Goal: Task Accomplishment & Management: Use online tool/utility

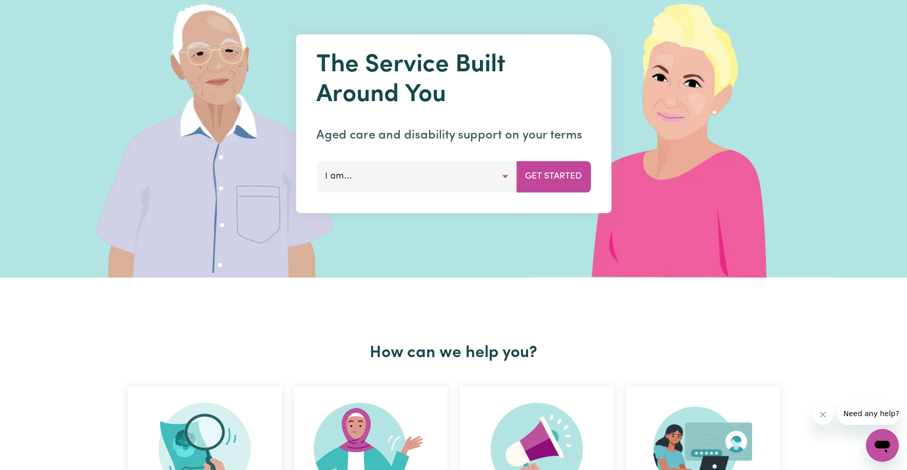
scroll to position [51, 0]
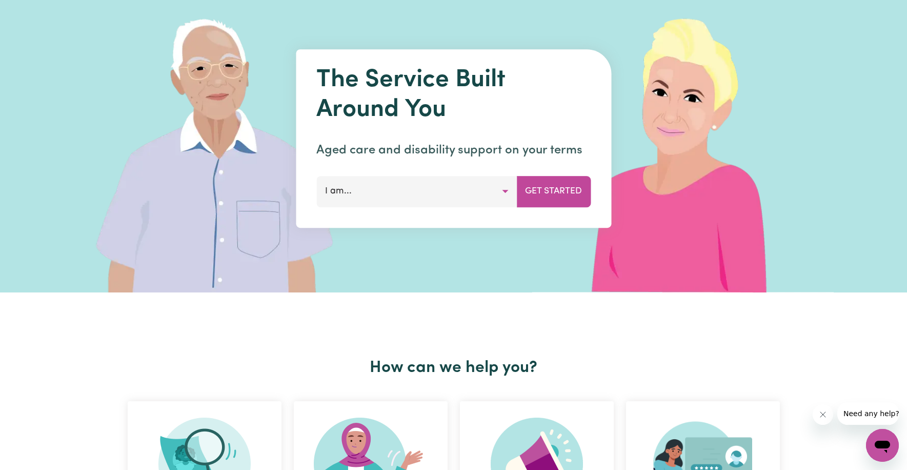
click at [501, 193] on button "I am..." at bounding box center [416, 191] width 200 height 31
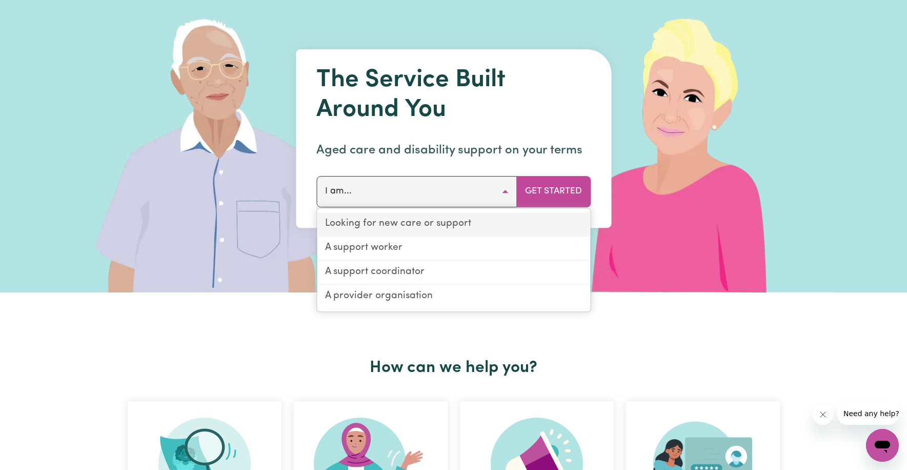
click at [358, 224] on link "Looking for new care or support" at bounding box center [453, 224] width 273 height 24
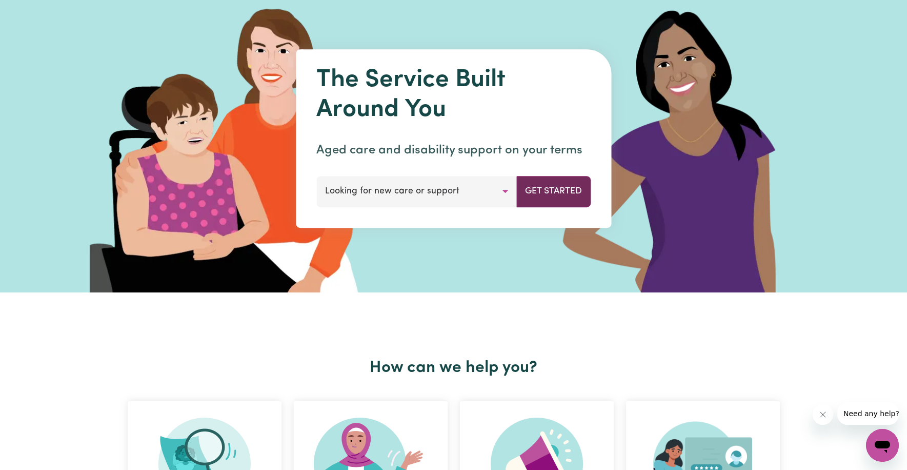
click at [544, 192] on button "Get Started" at bounding box center [553, 191] width 74 height 31
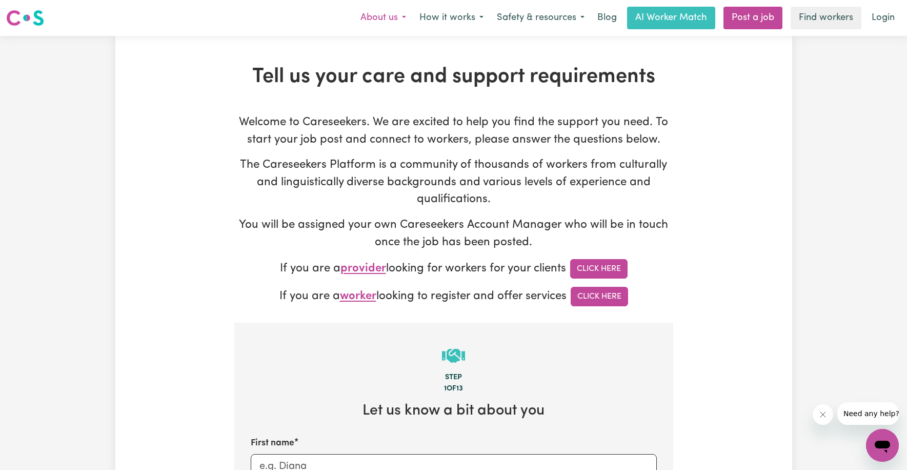
click at [396, 18] on button "About us" at bounding box center [383, 18] width 59 height 22
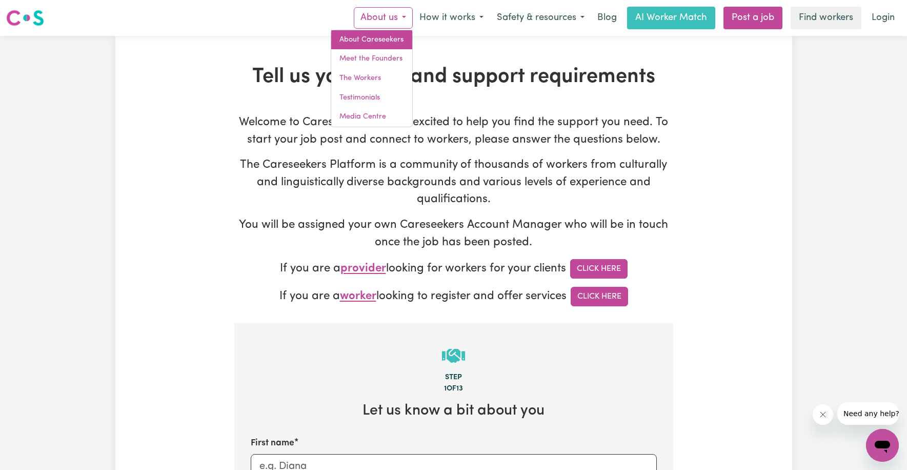
click at [392, 35] on link "About Careseekers" at bounding box center [371, 39] width 81 height 19
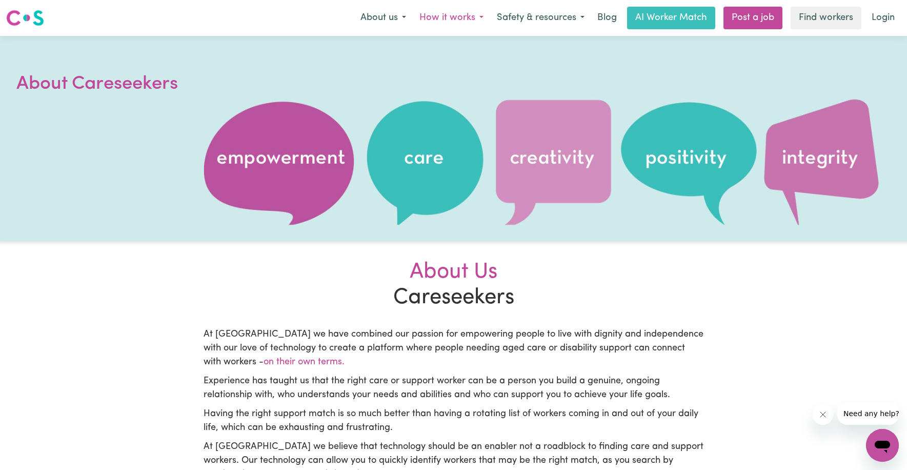
click at [457, 17] on button "How it works" at bounding box center [451, 18] width 77 height 22
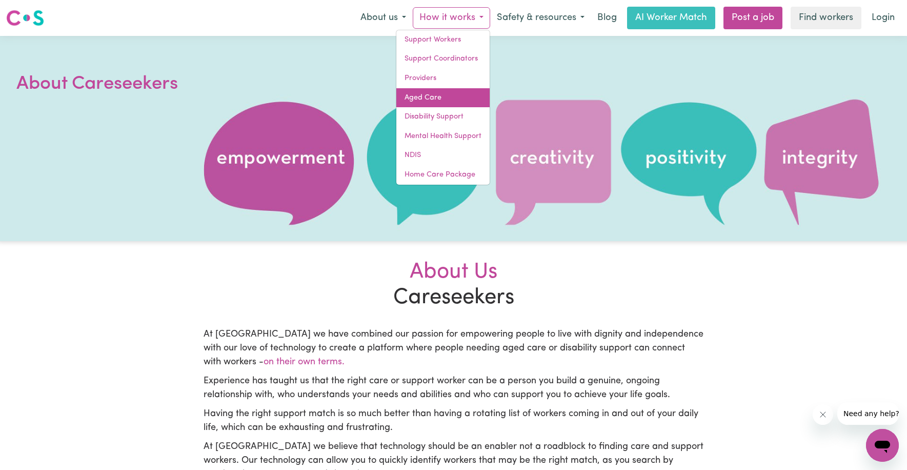
click at [443, 91] on link "Aged Care" at bounding box center [442, 97] width 93 height 19
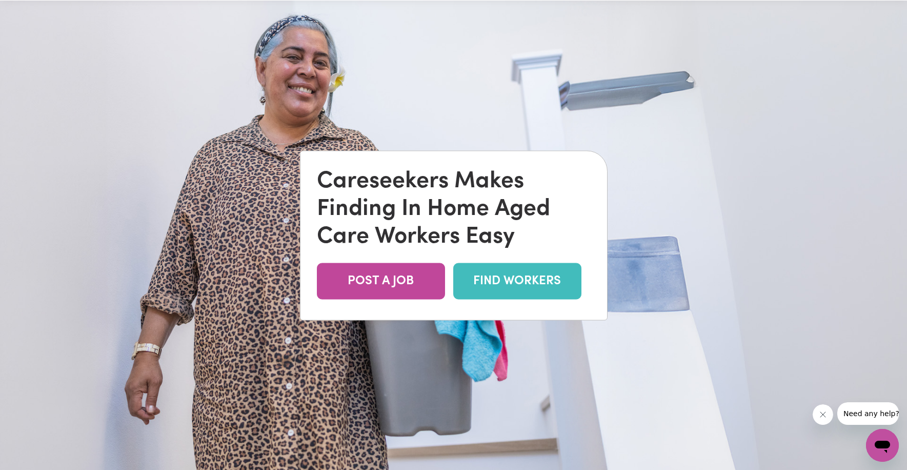
scroll to position [103, 0]
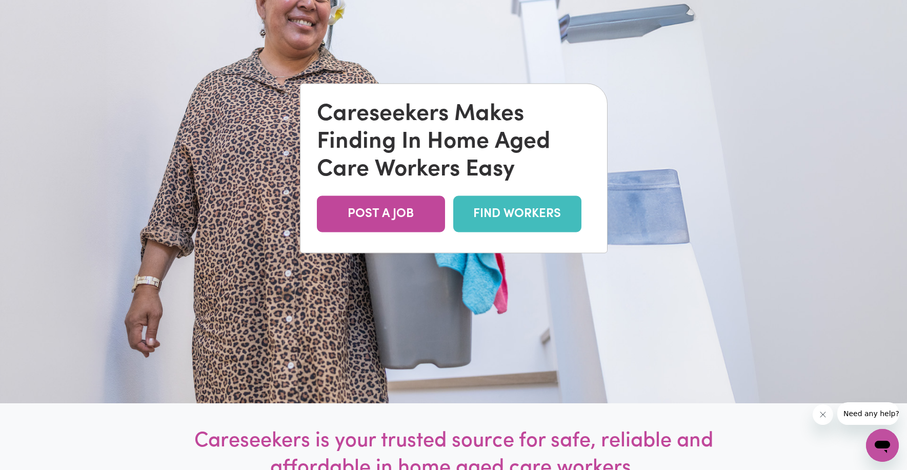
click at [506, 214] on link "FIND WORKERS" at bounding box center [517, 214] width 128 height 36
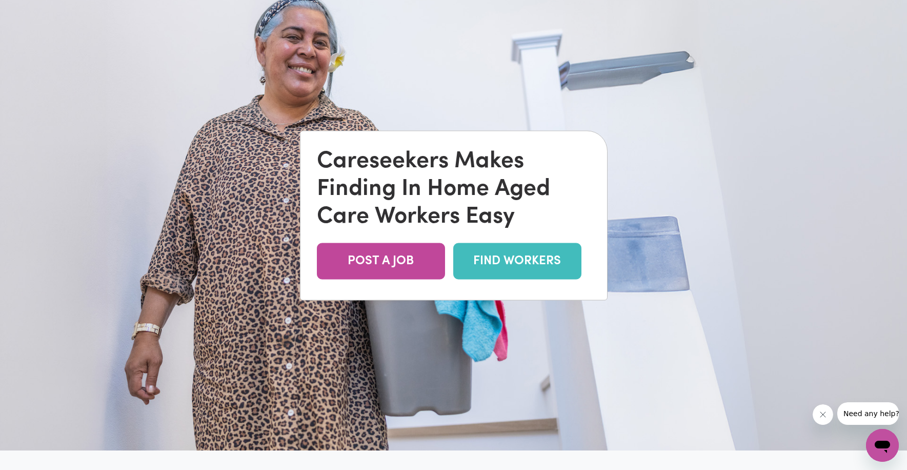
scroll to position [0, 0]
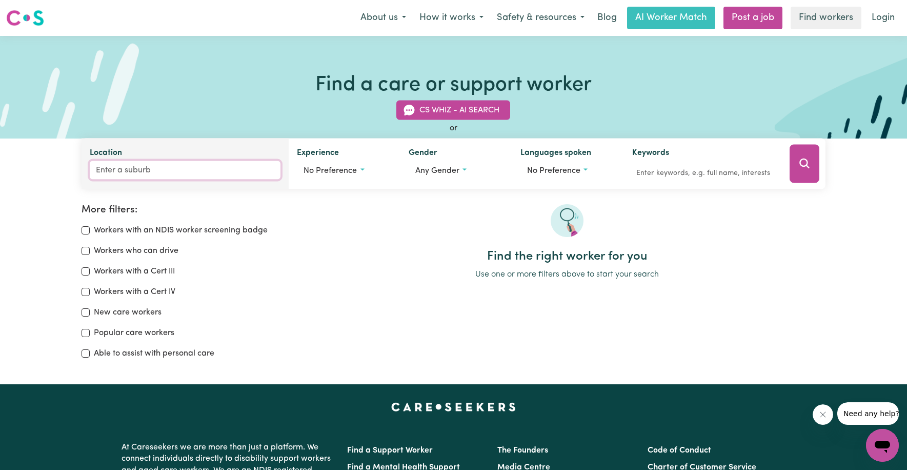
click at [112, 165] on input "Location" at bounding box center [185, 170] width 191 height 18
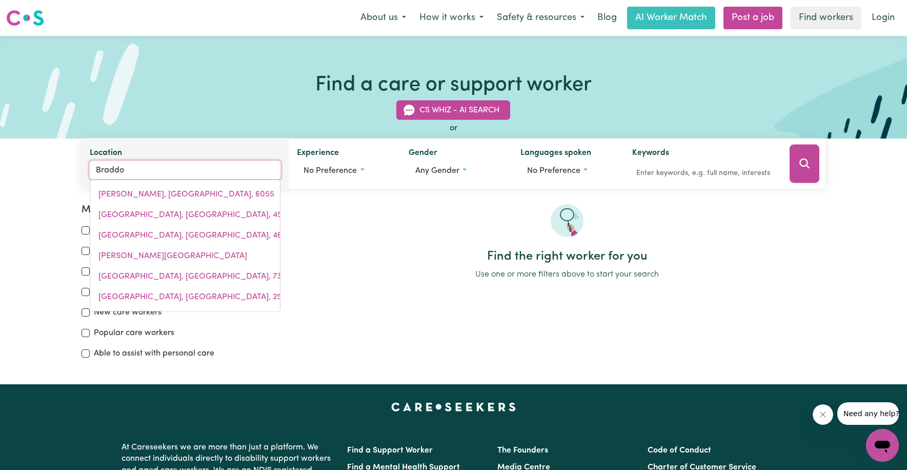
type input "Braddon"
type input "Braddon, [GEOGRAPHIC_DATA], 2612"
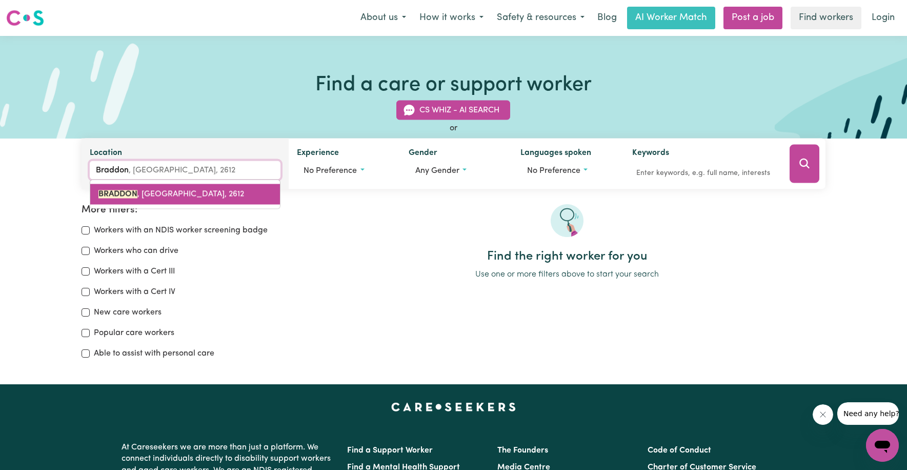
click at [152, 193] on span "BRADDON , [GEOGRAPHIC_DATA], 2612" at bounding box center [171, 194] width 146 height 8
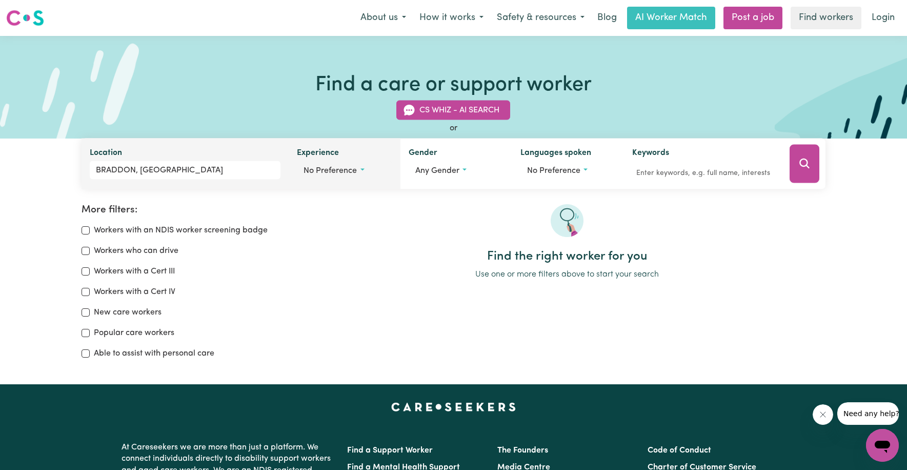
click at [360, 168] on button "No preference" at bounding box center [344, 170] width 95 height 19
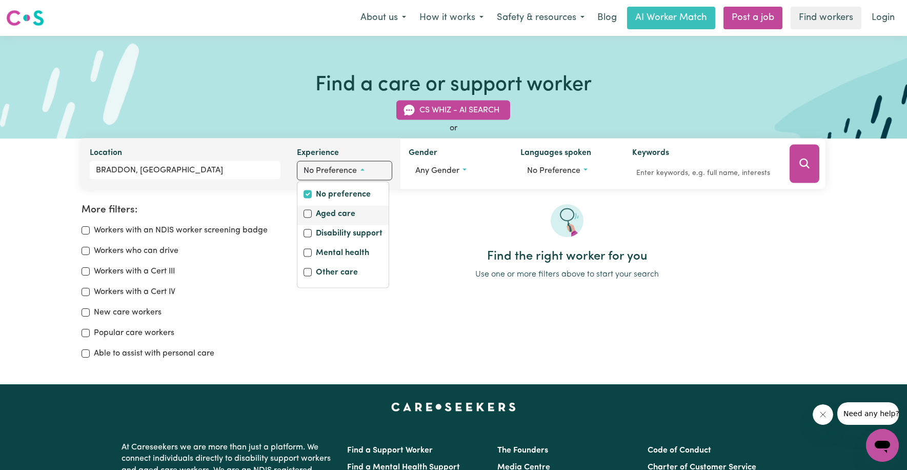
click at [329, 210] on label "Aged care" at bounding box center [335, 215] width 39 height 14
click at [312, 210] on input "Aged care" at bounding box center [308, 214] width 8 height 8
checkbox input "true"
checkbox input "false"
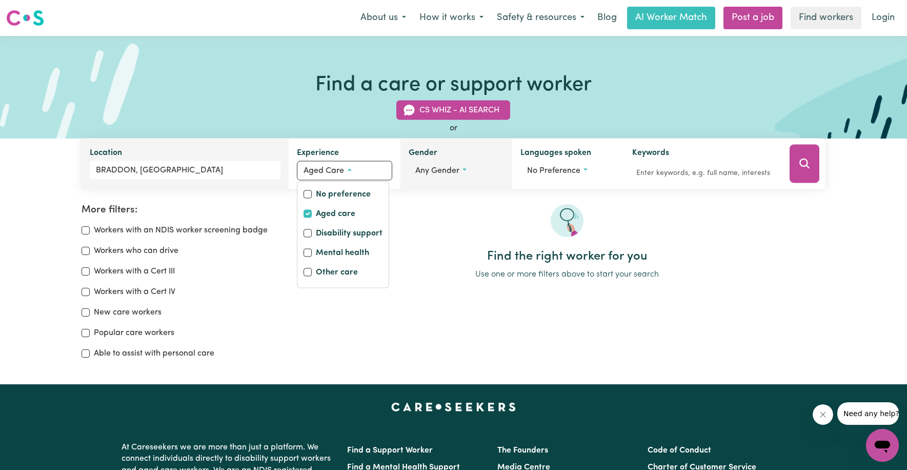
click at [433, 169] on span "Any gender" at bounding box center [437, 171] width 44 height 8
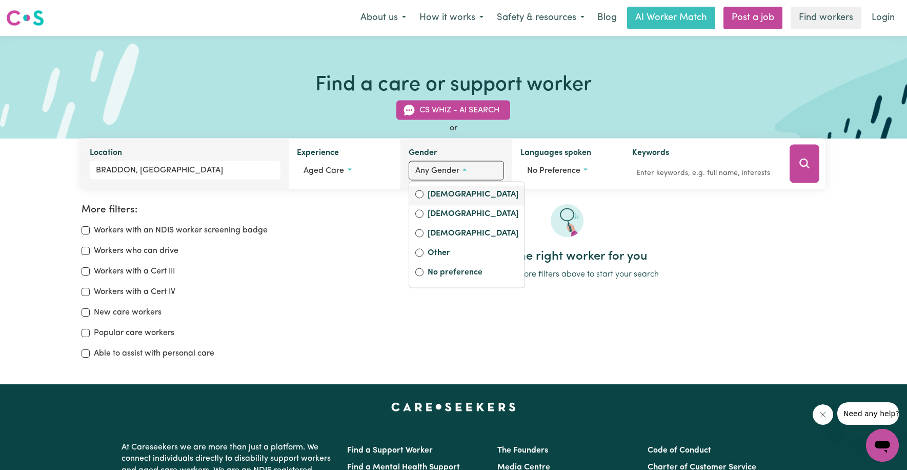
click at [437, 194] on label "Female" at bounding box center [473, 195] width 91 height 14
click at [424, 194] on input "Female" at bounding box center [419, 194] width 8 height 8
radio input "true"
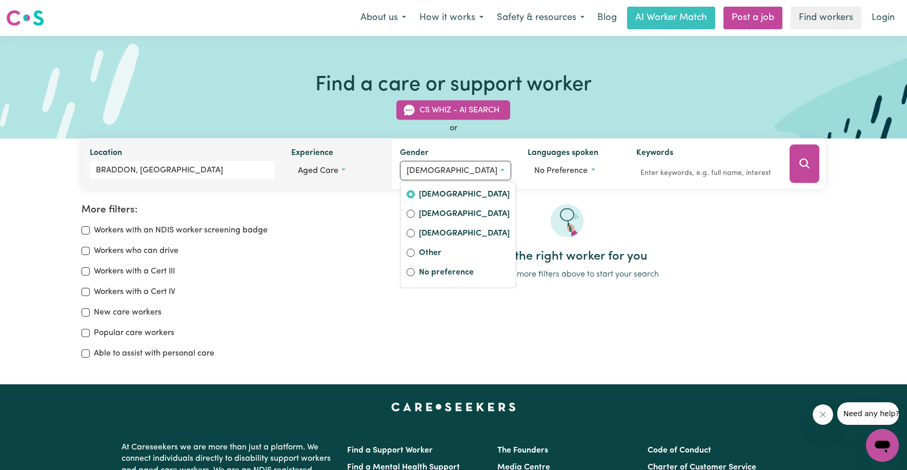
click at [333, 170] on span "Aged care" at bounding box center [318, 171] width 41 height 8
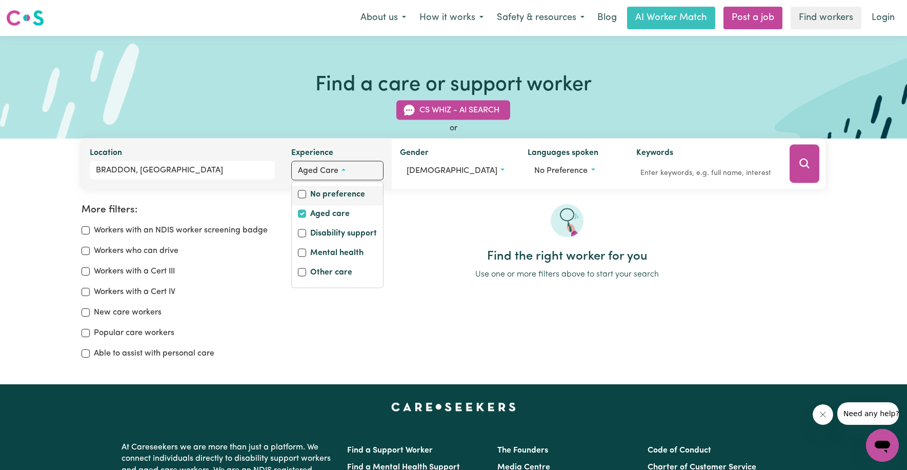
click at [331, 186] on div "No preference" at bounding box center [337, 195] width 91 height 19
click at [331, 190] on label "No preference" at bounding box center [337, 195] width 55 height 14
click at [306, 190] on input "No preference" at bounding box center [302, 194] width 8 height 8
checkbox input "true"
checkbox input "false"
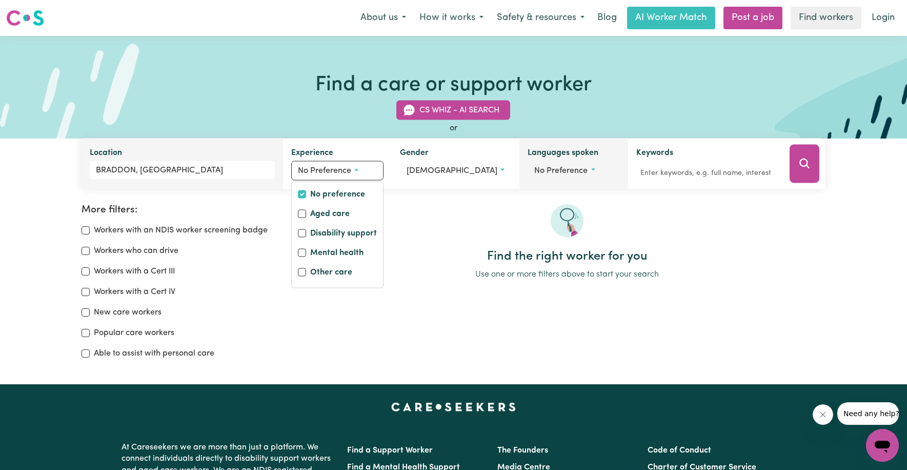
click at [550, 172] on span "No preference" at bounding box center [560, 171] width 53 height 8
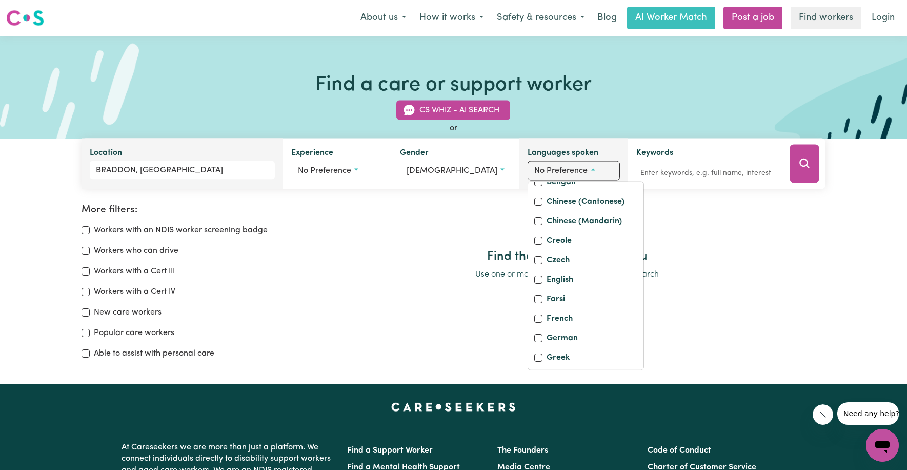
scroll to position [205, 0]
click at [548, 185] on label "English" at bounding box center [560, 178] width 27 height 14
click at [543, 181] on input "English" at bounding box center [538, 177] width 8 height 8
checkbox input "true"
checkbox input "false"
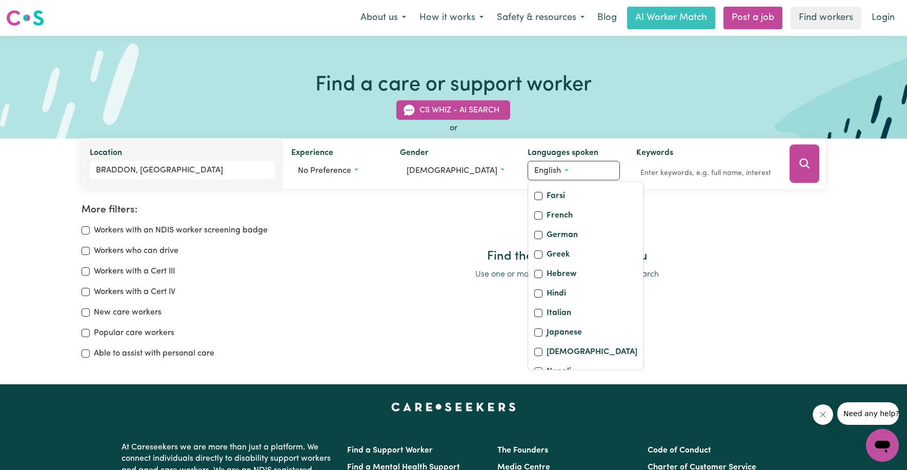
click at [469, 225] on div at bounding box center [567, 226] width 517 height 45
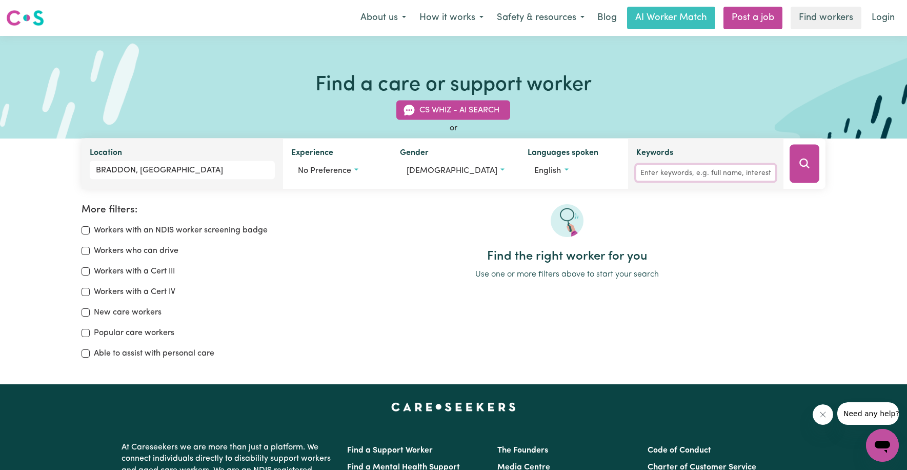
click at [647, 171] on input "Keywords" at bounding box center [705, 173] width 138 height 16
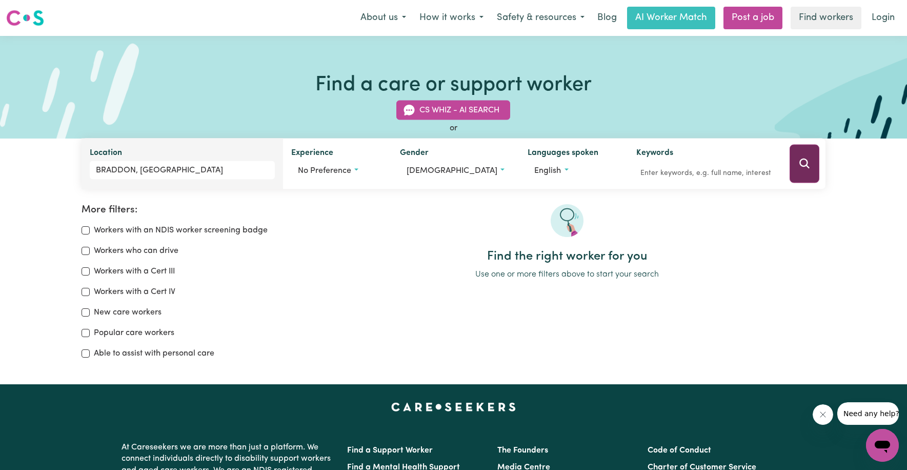
click at [802, 159] on icon "Search" at bounding box center [804, 163] width 12 height 12
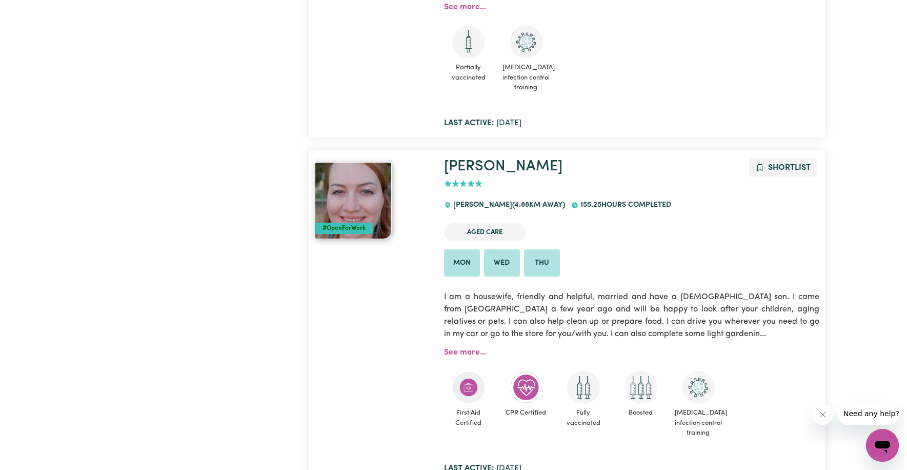
scroll to position [461, 0]
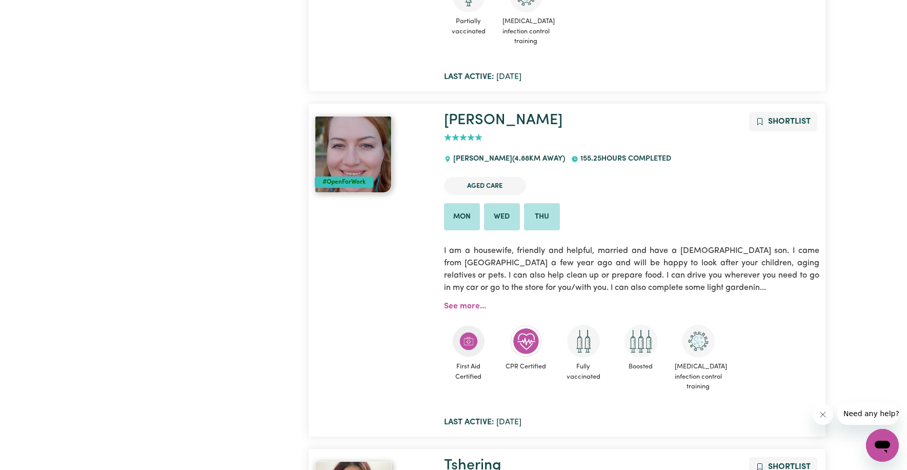
click at [360, 341] on div "#OpenForWork" at bounding box center [373, 270] width 129 height 316
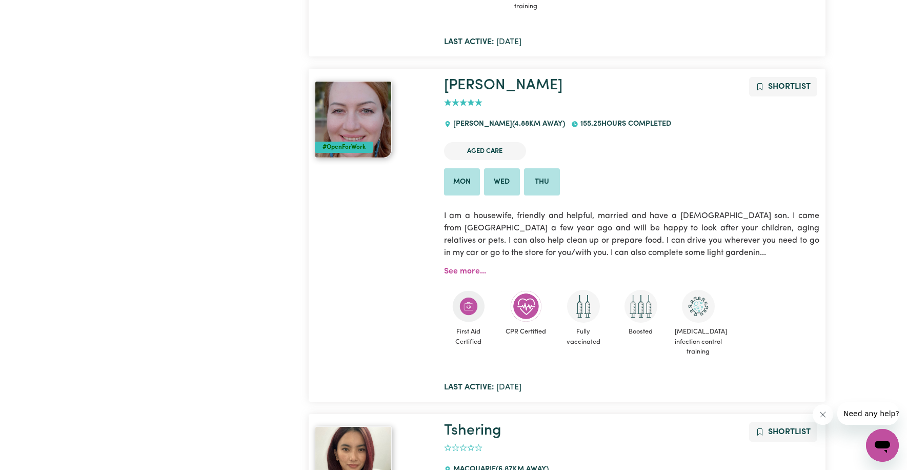
scroll to position [513, 0]
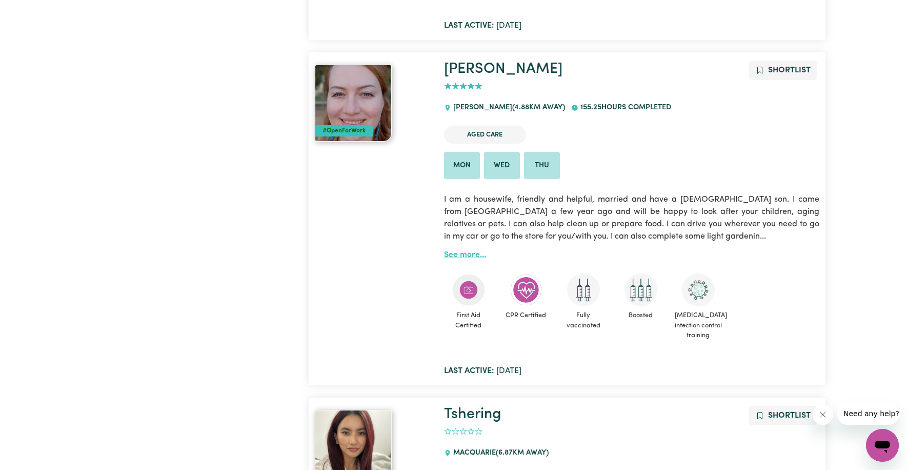
click at [456, 257] on link "See more..." at bounding box center [465, 255] width 42 height 8
